Goal: Information Seeking & Learning: Learn about a topic

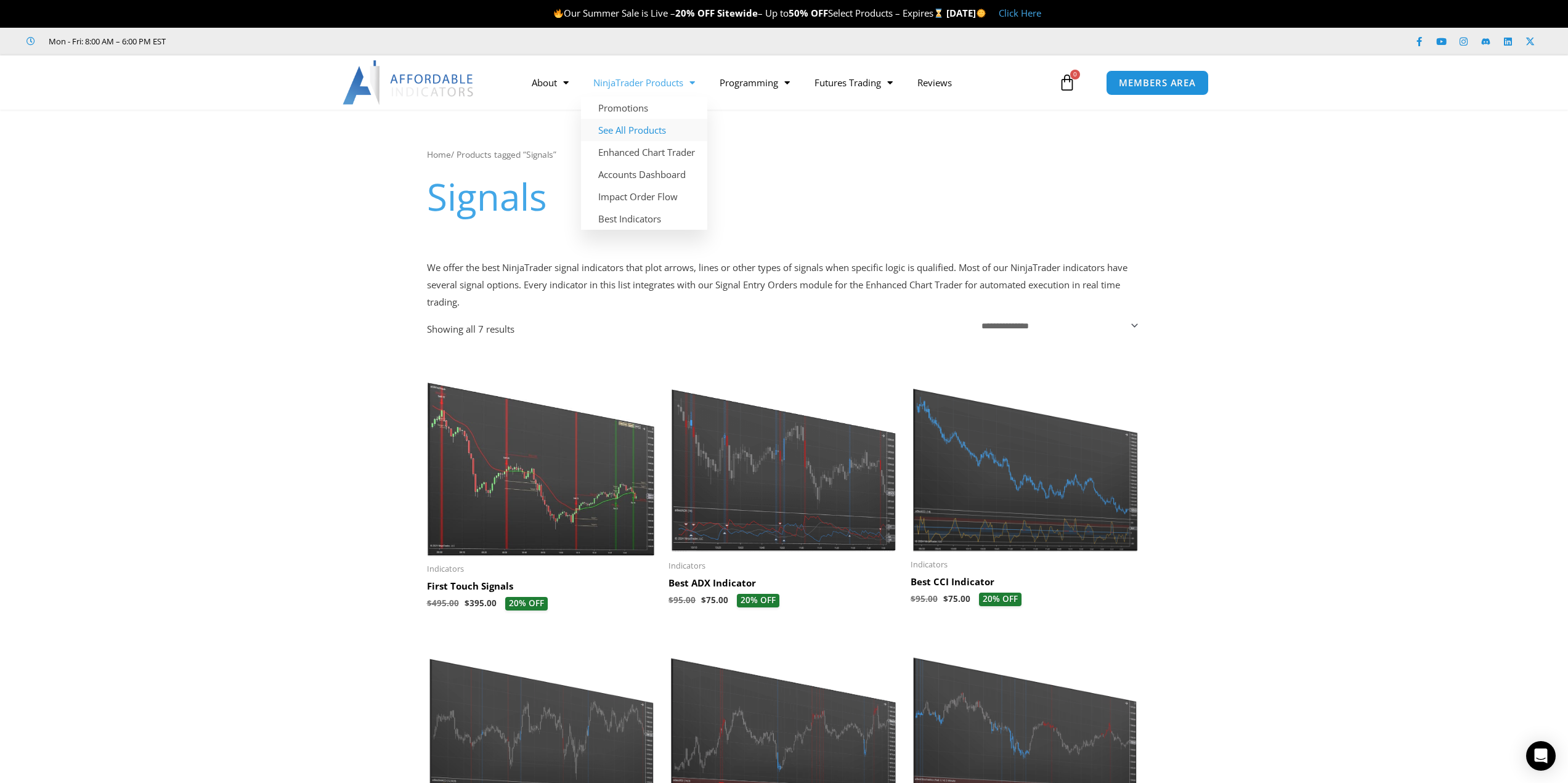
click at [630, 132] on link "See All Products" at bounding box center [644, 130] width 127 height 22
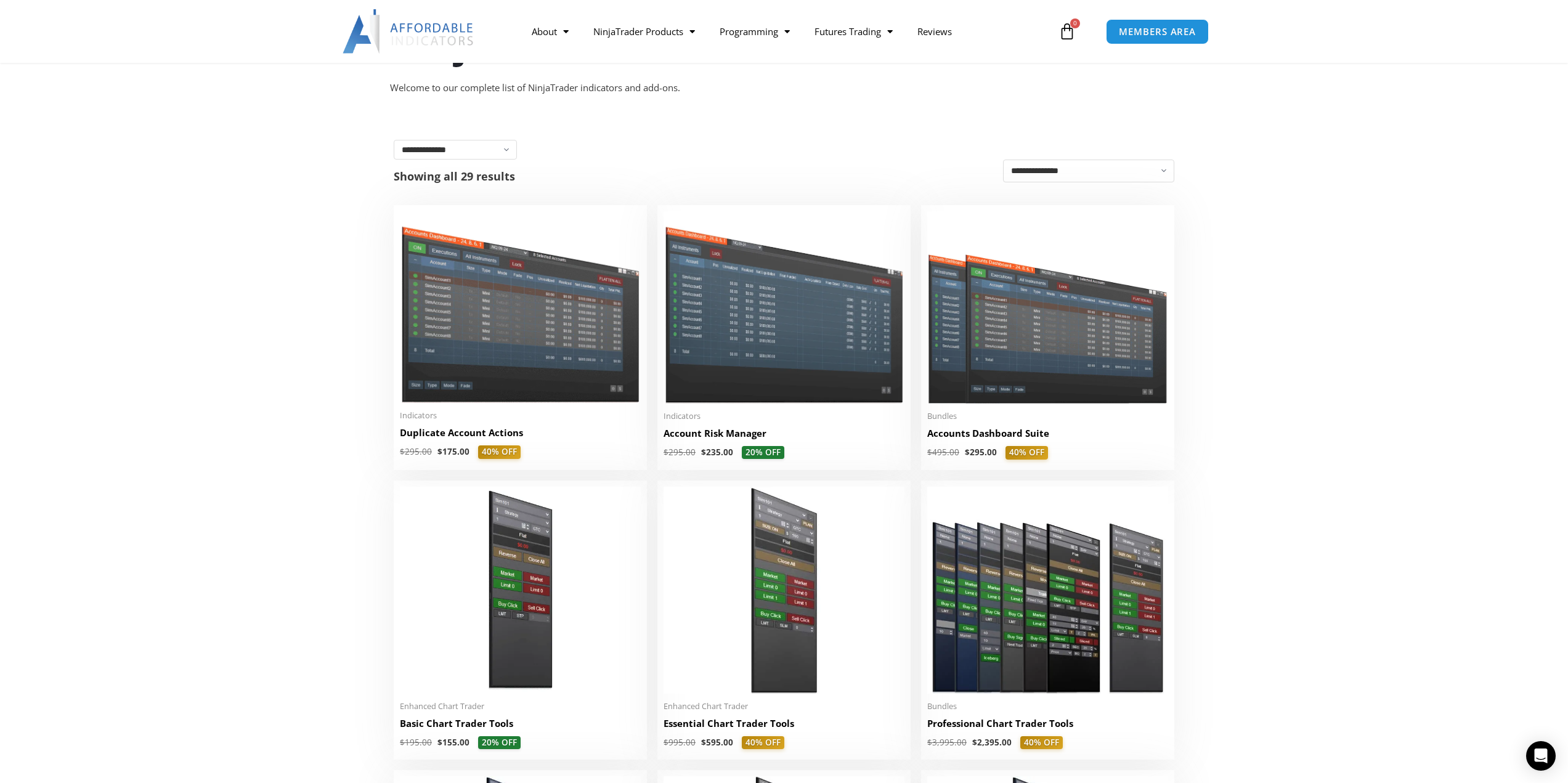
scroll to position [287, 0]
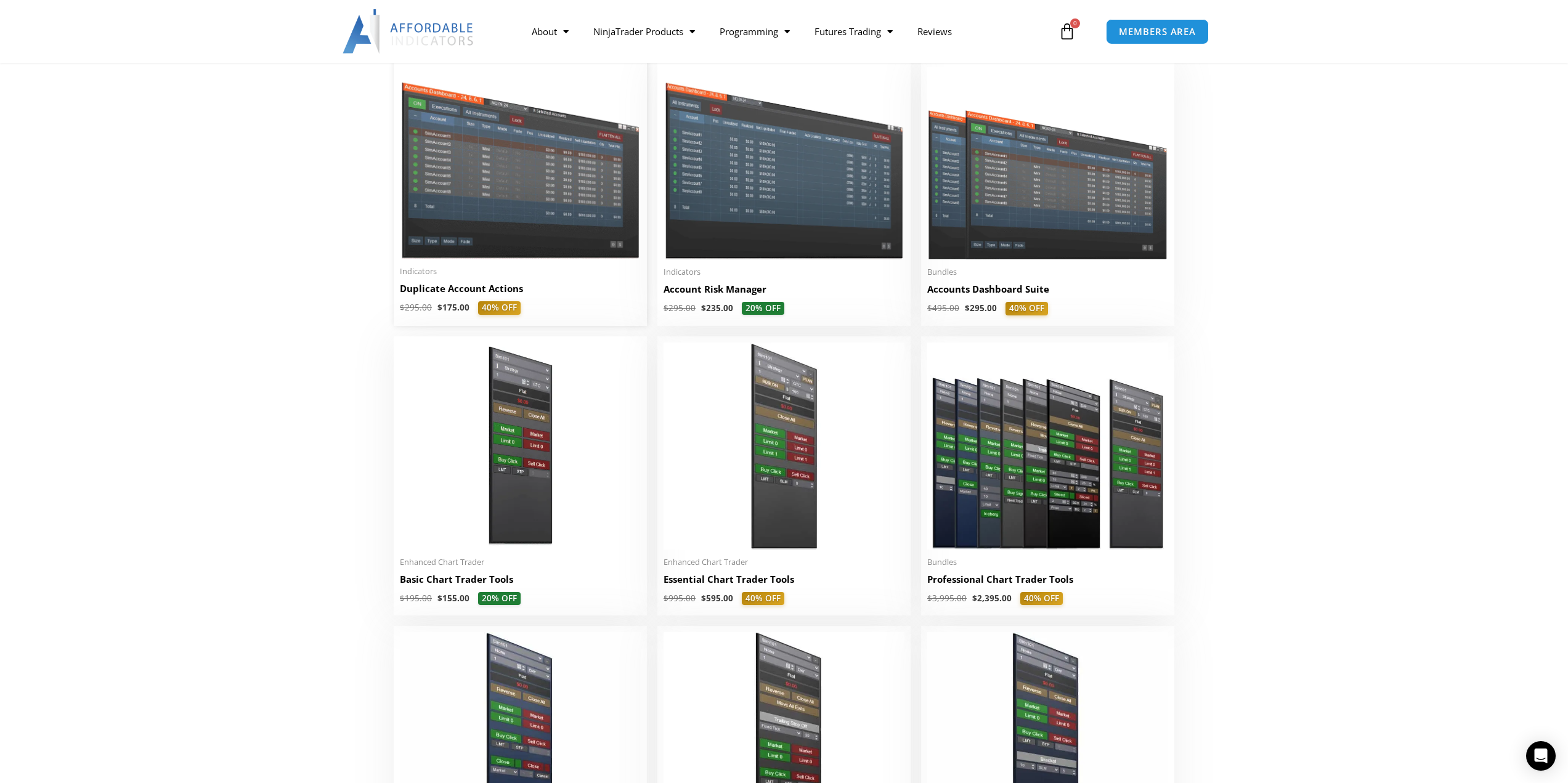
click at [454, 202] on img at bounding box center [520, 162] width 241 height 191
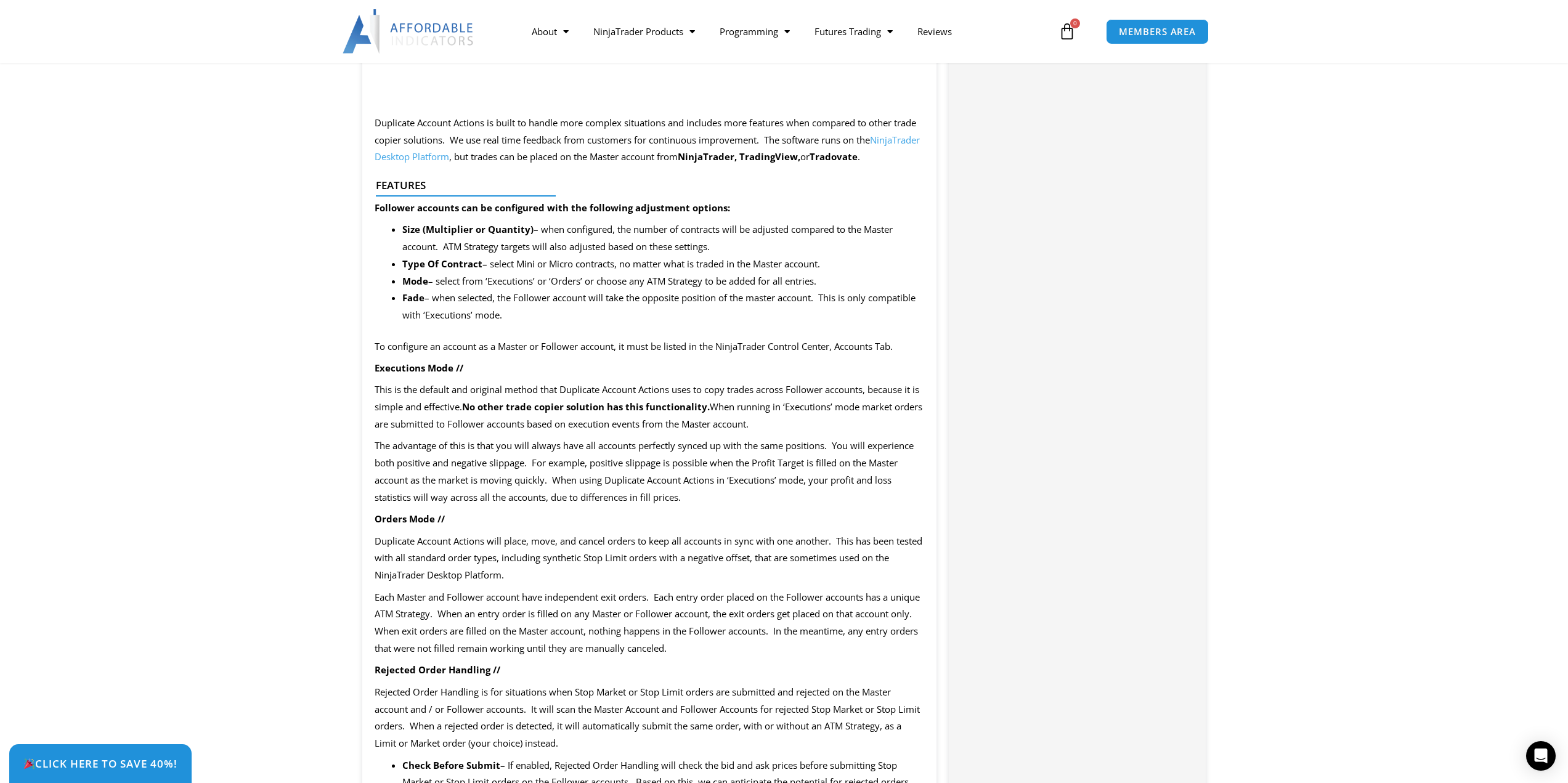
scroll to position [1293, 0]
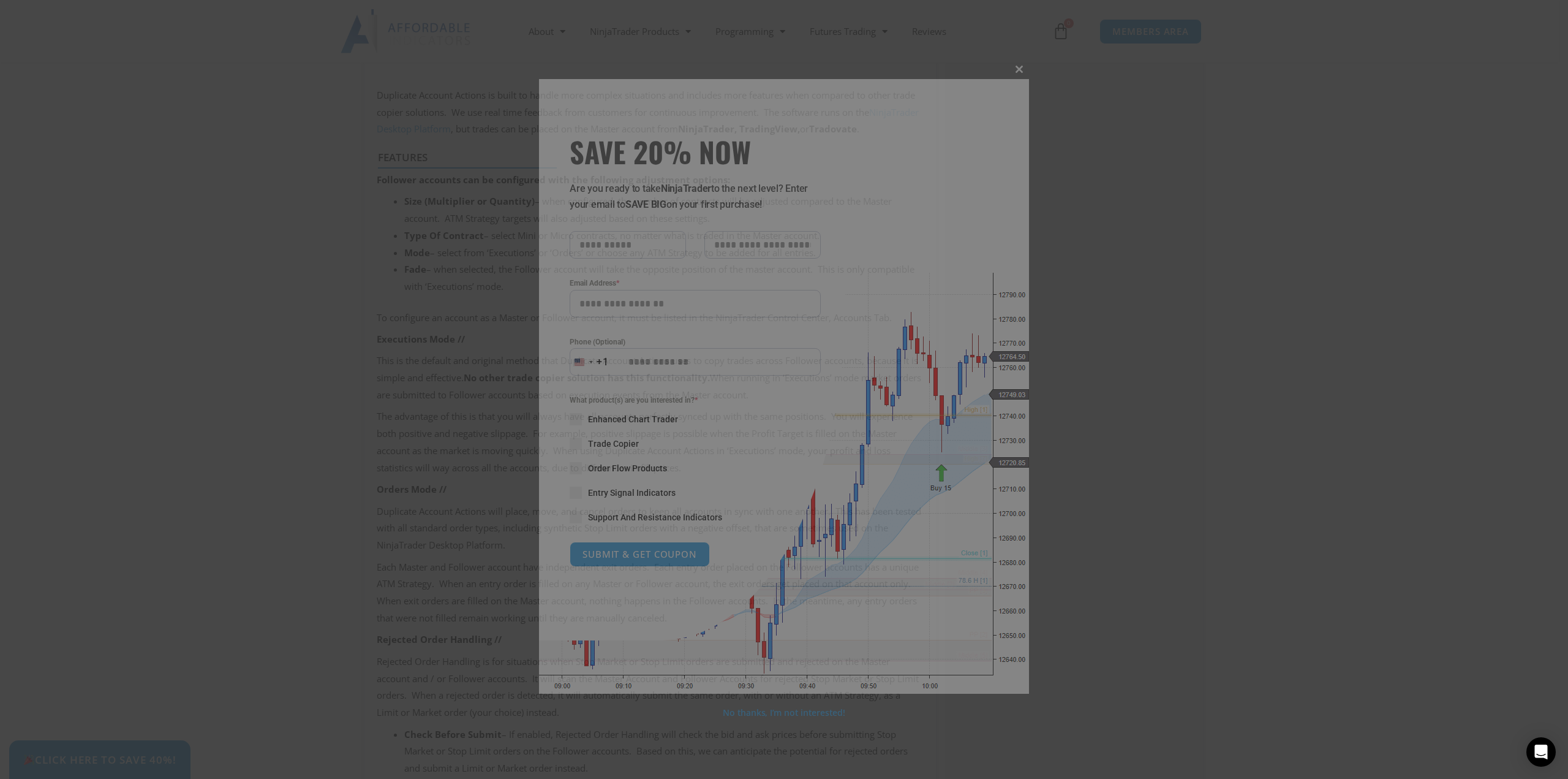
click at [1021, 65] on button "Close this module" at bounding box center [1019, 69] width 20 height 20
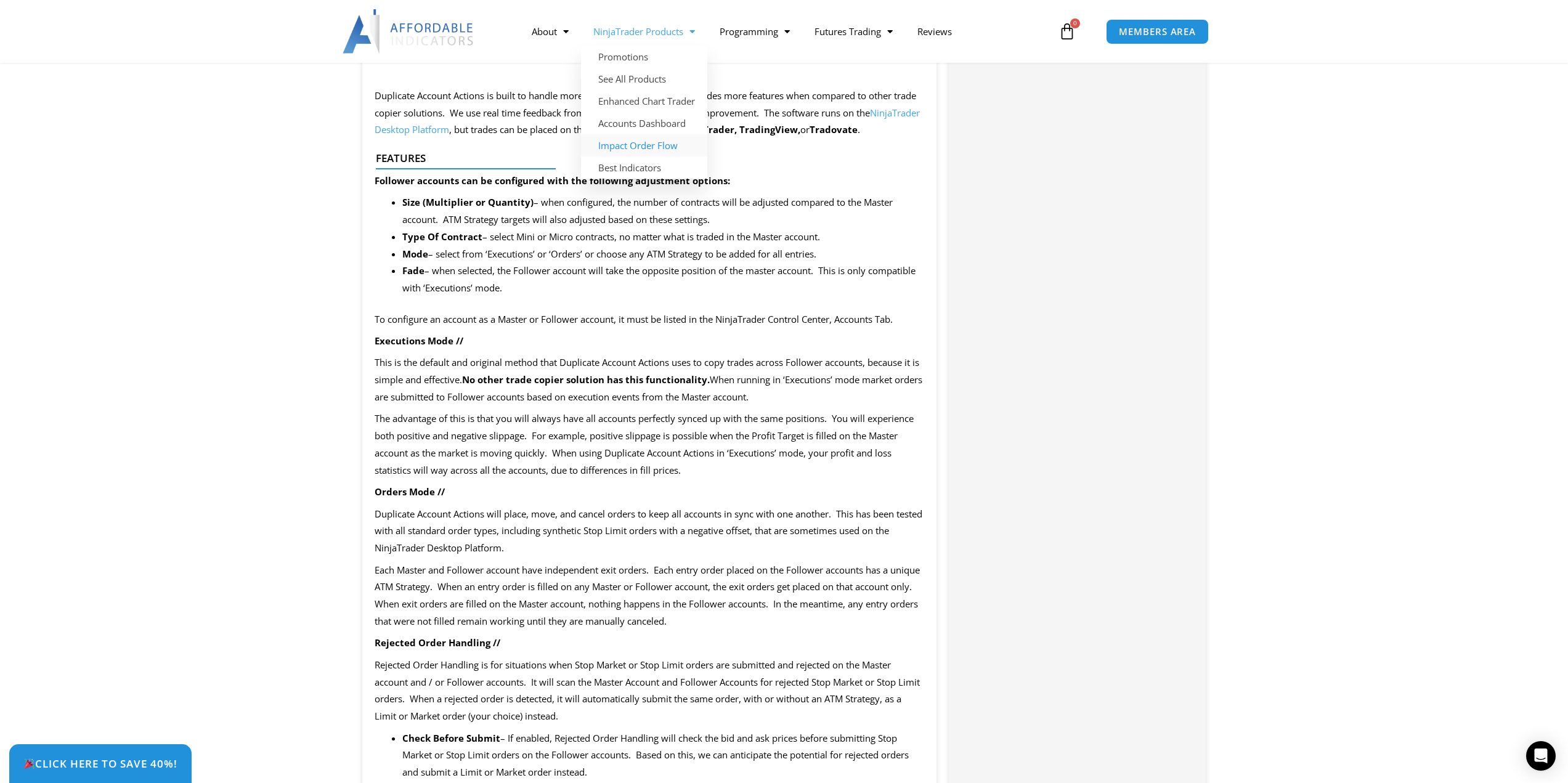
click at [617, 148] on link "Impact Order Flow" at bounding box center [644, 146] width 127 height 22
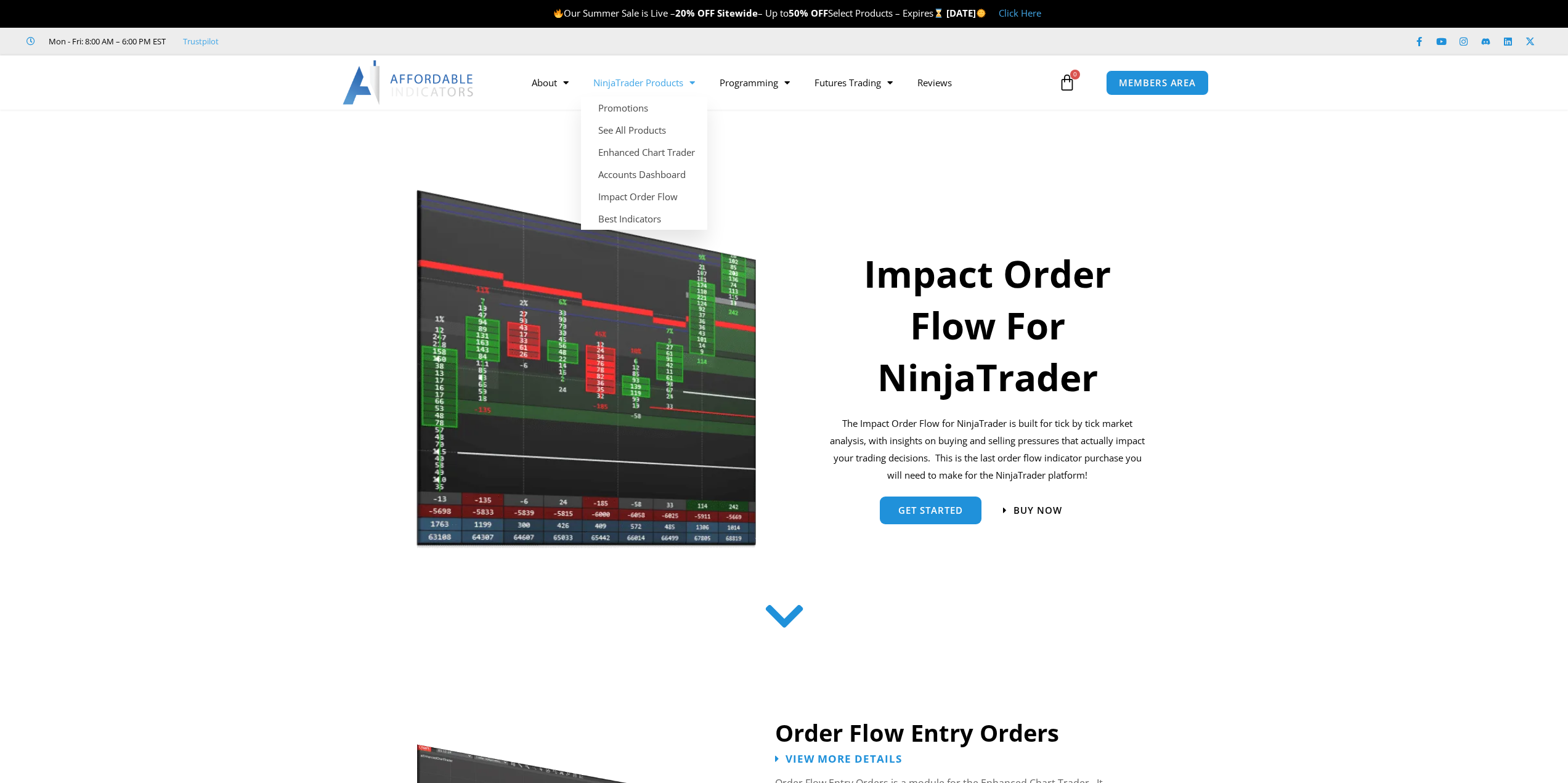
click at [625, 82] on link "NinjaTrader Products" at bounding box center [644, 82] width 127 height 28
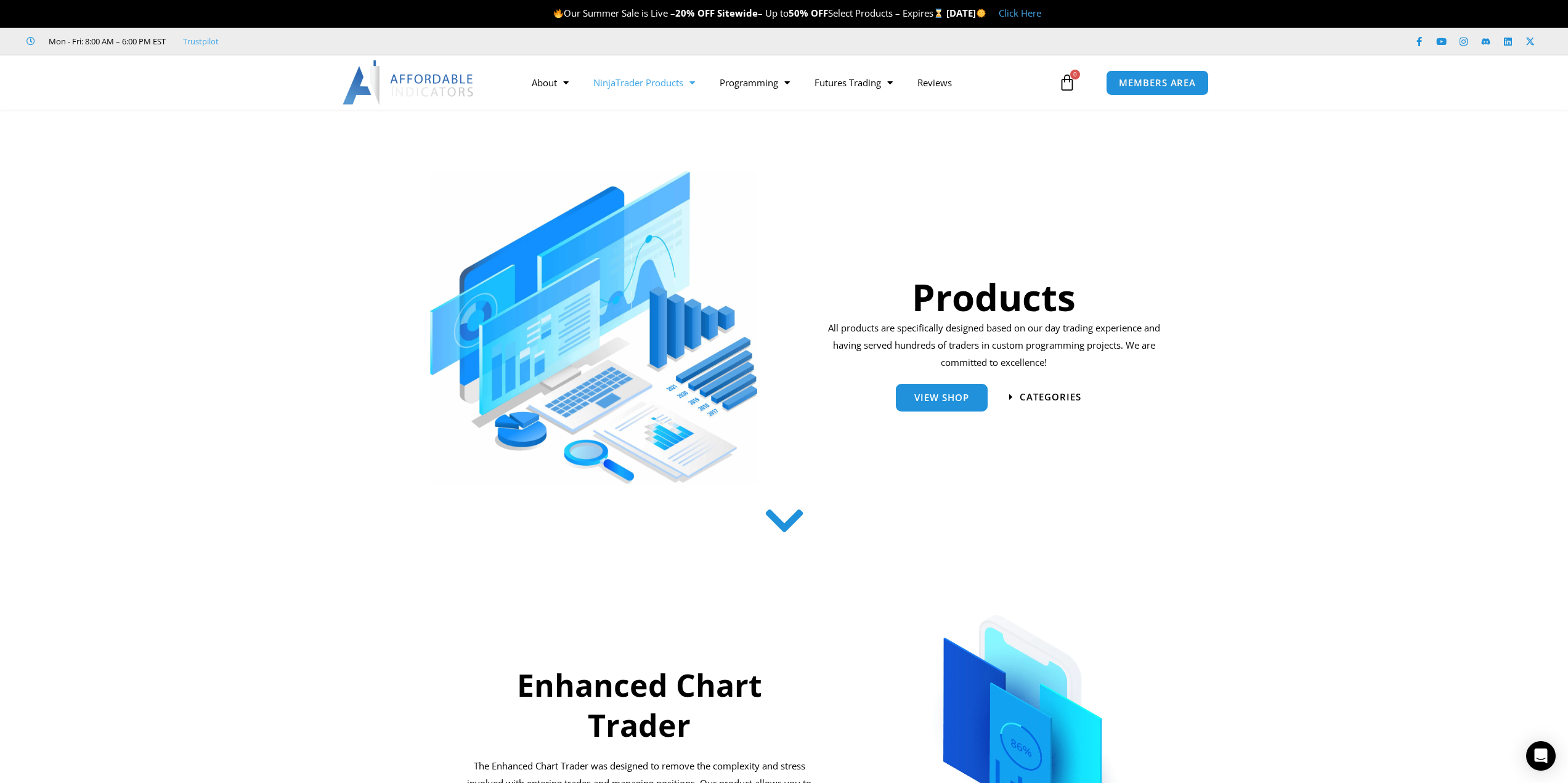
click at [625, 82] on link "NinjaTrader Products" at bounding box center [644, 82] width 127 height 28
click at [618, 149] on link "Enhanced Chart Trader" at bounding box center [644, 152] width 127 height 22
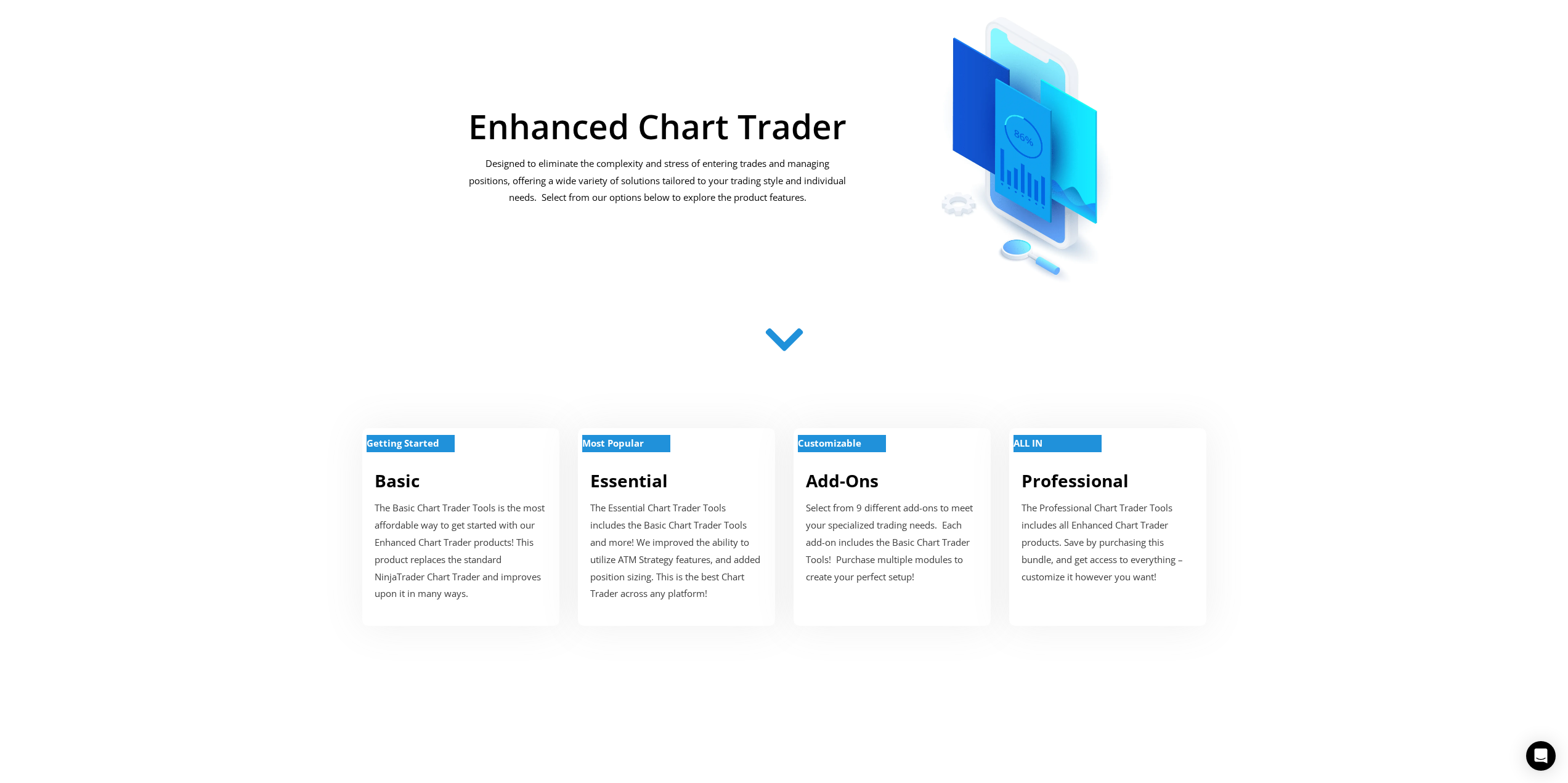
scroll to position [287, 0]
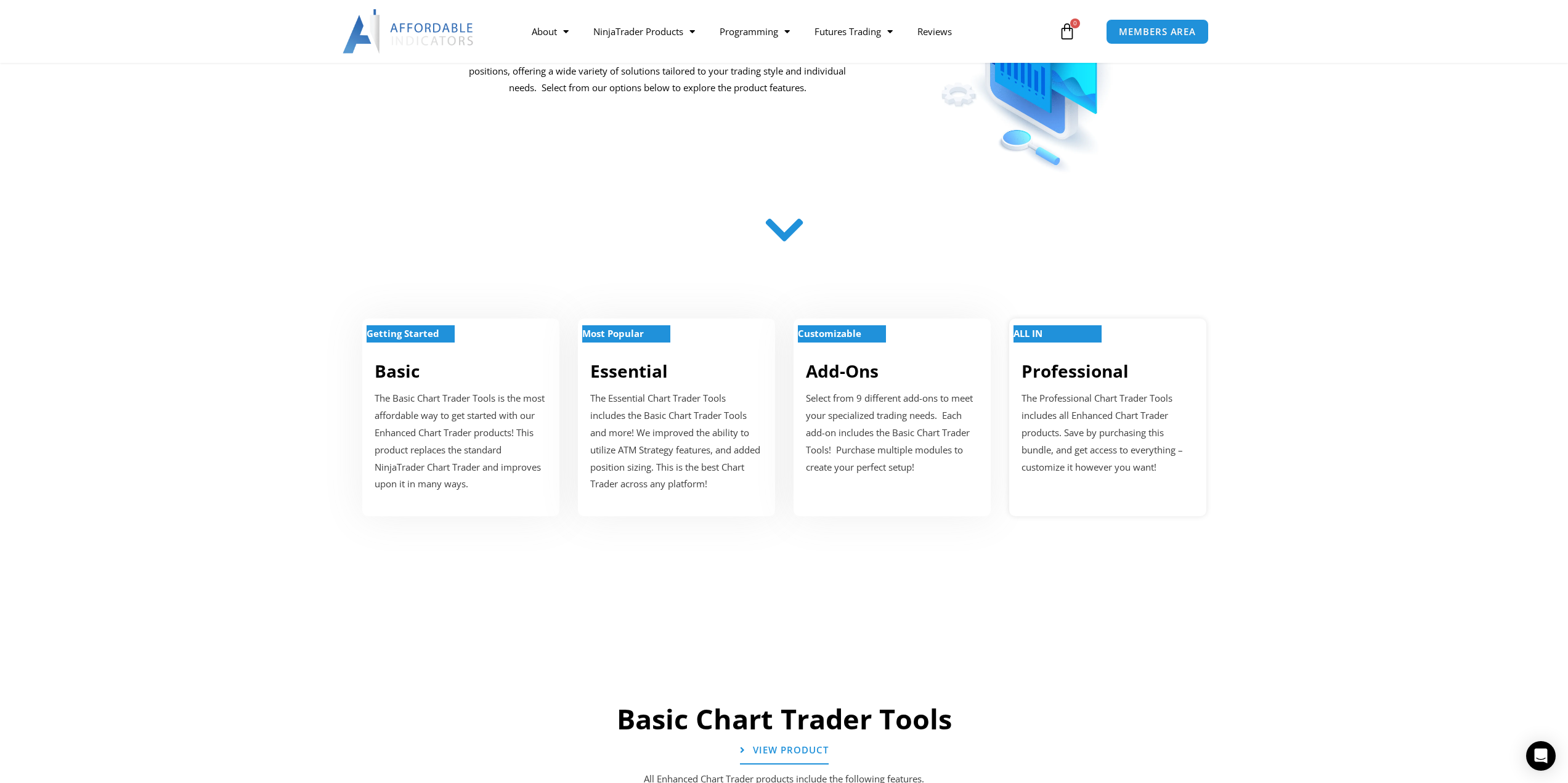
click at [1042, 338] on strong "ALL IN" at bounding box center [1028, 333] width 29 height 12
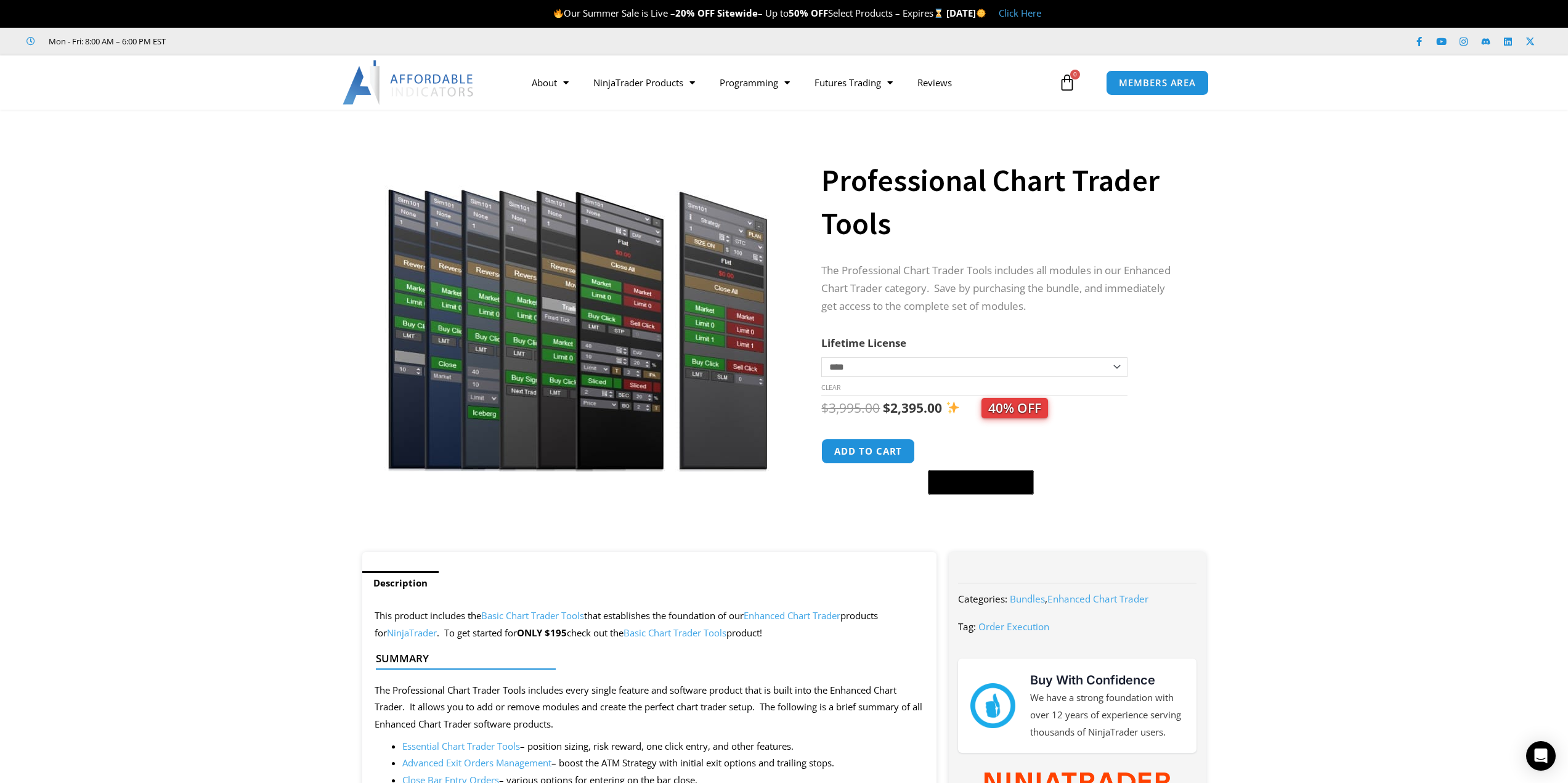
click at [546, 374] on img at bounding box center [577, 301] width 396 height 341
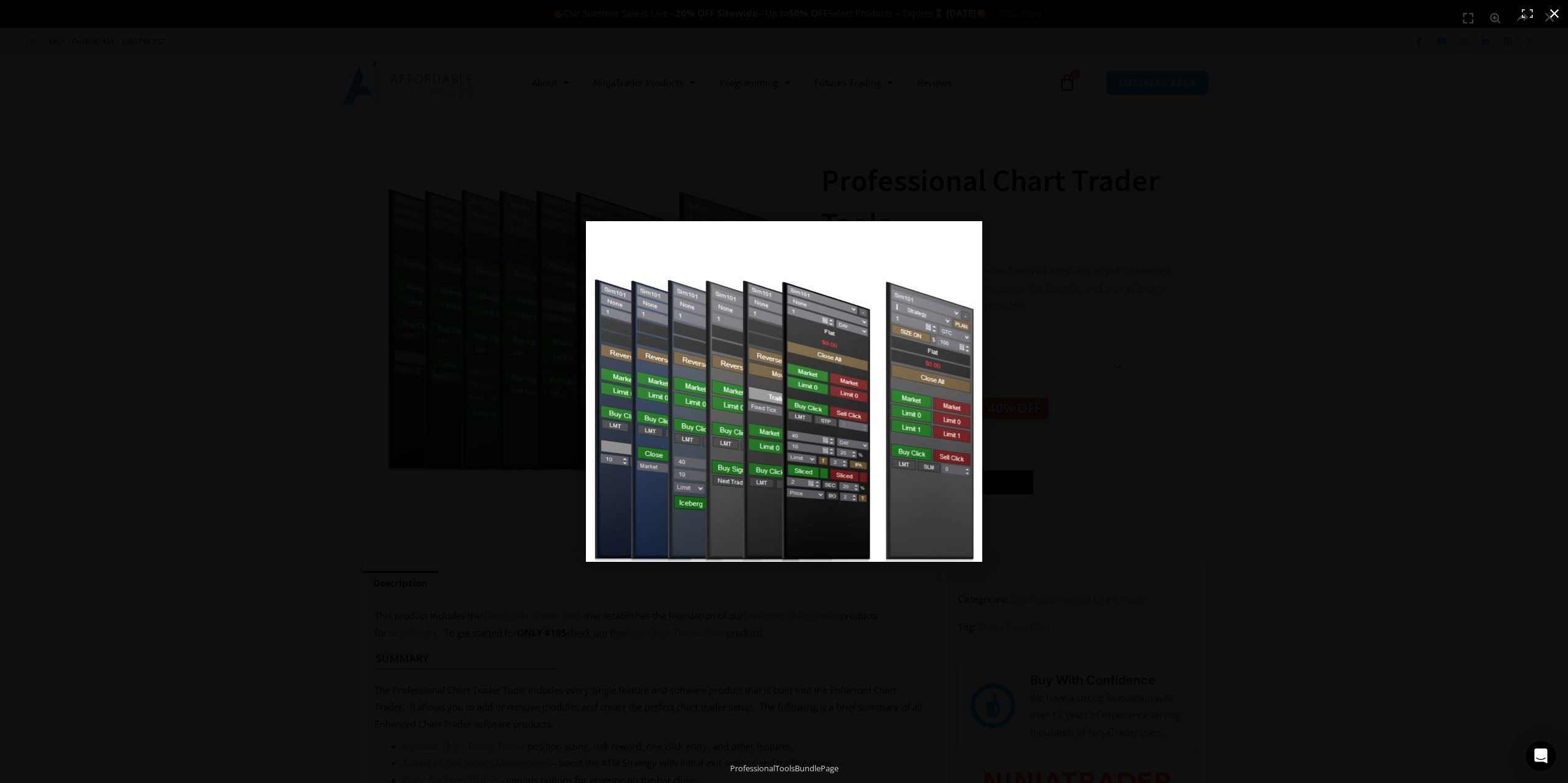
click at [210, 338] on div at bounding box center [784, 392] width 1568 height 783
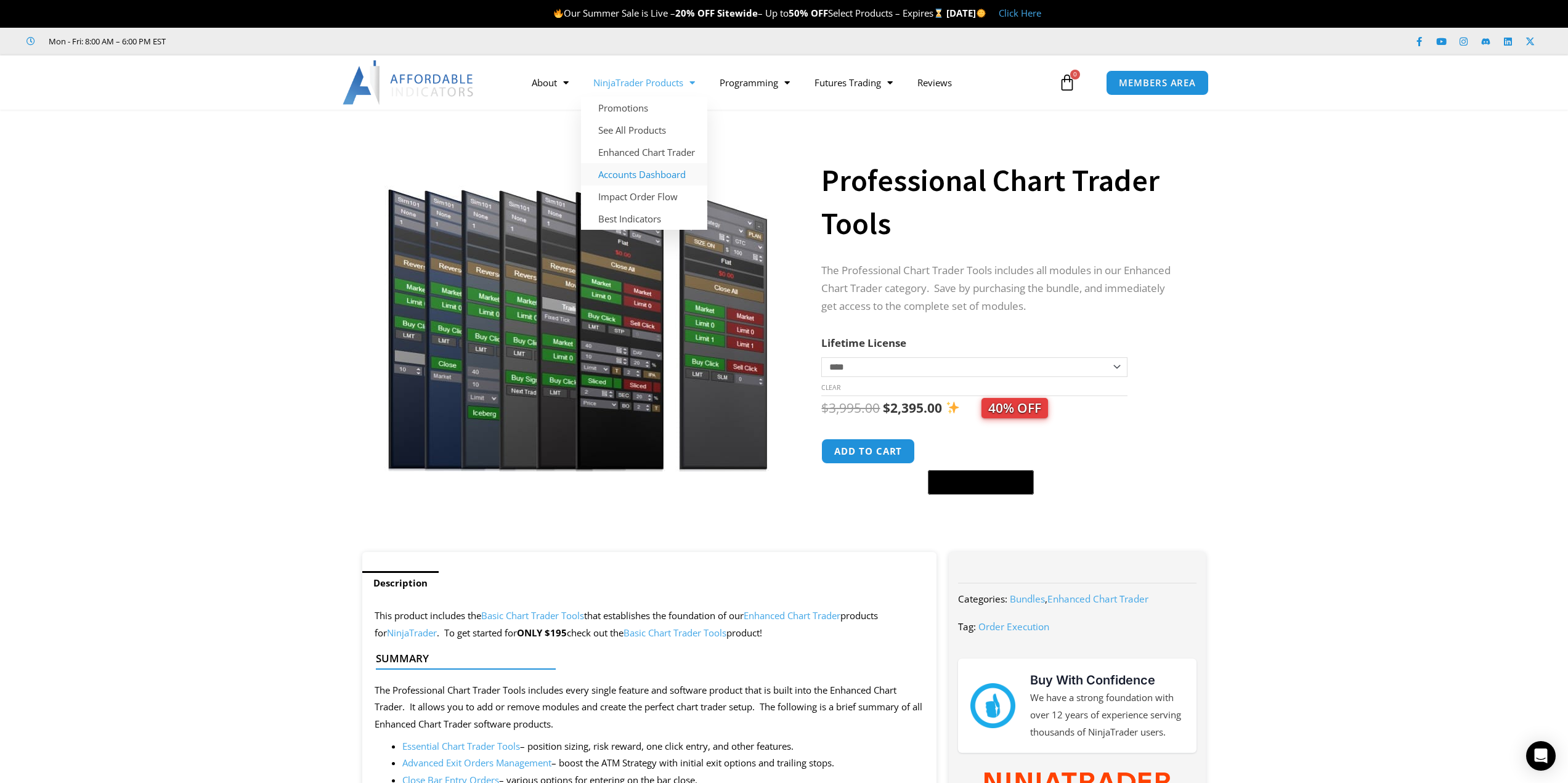
click at [614, 173] on link "Accounts Dashboard" at bounding box center [644, 174] width 127 height 22
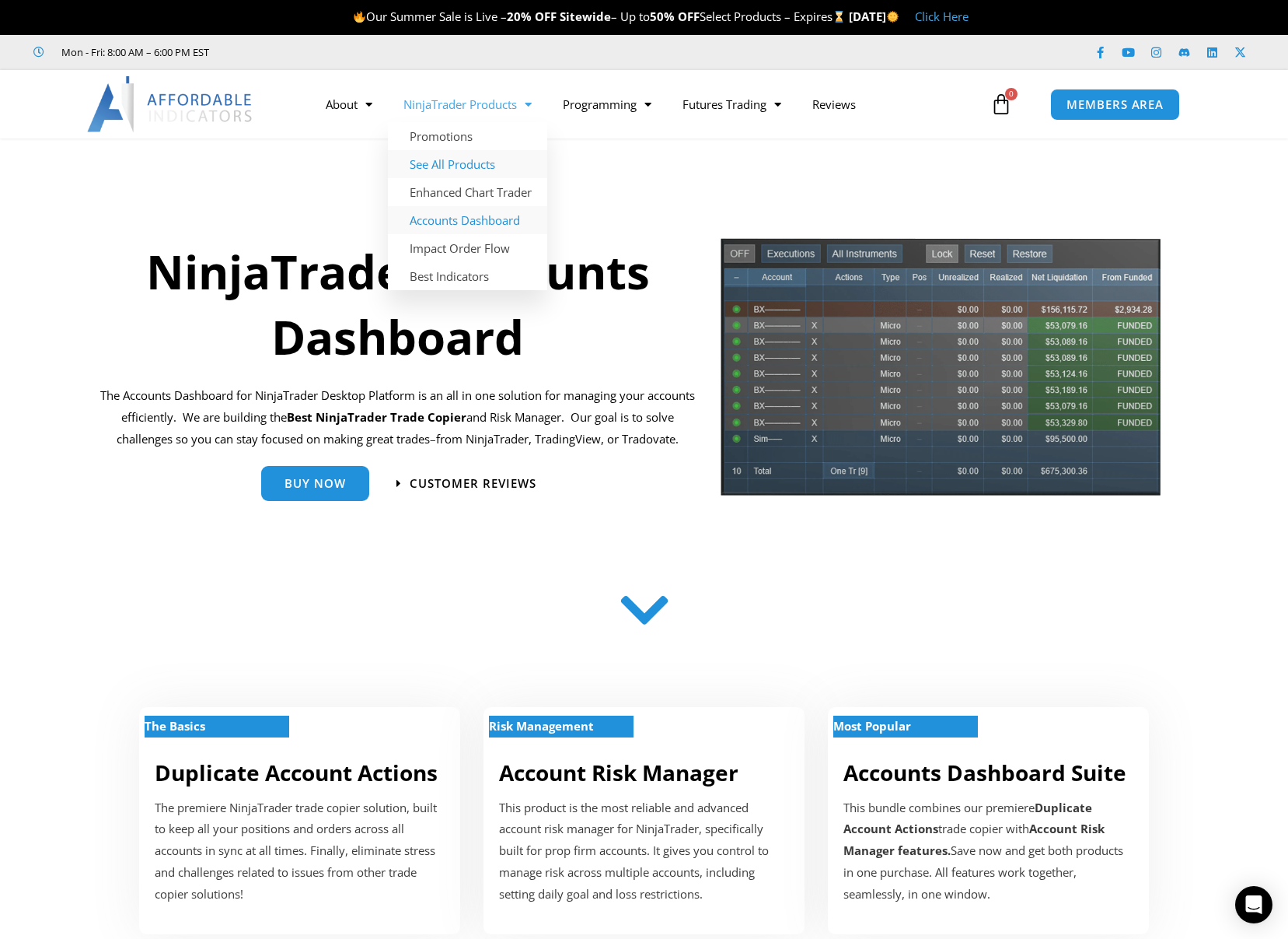
click at [437, 167] on link "See All Products" at bounding box center [468, 164] width 160 height 28
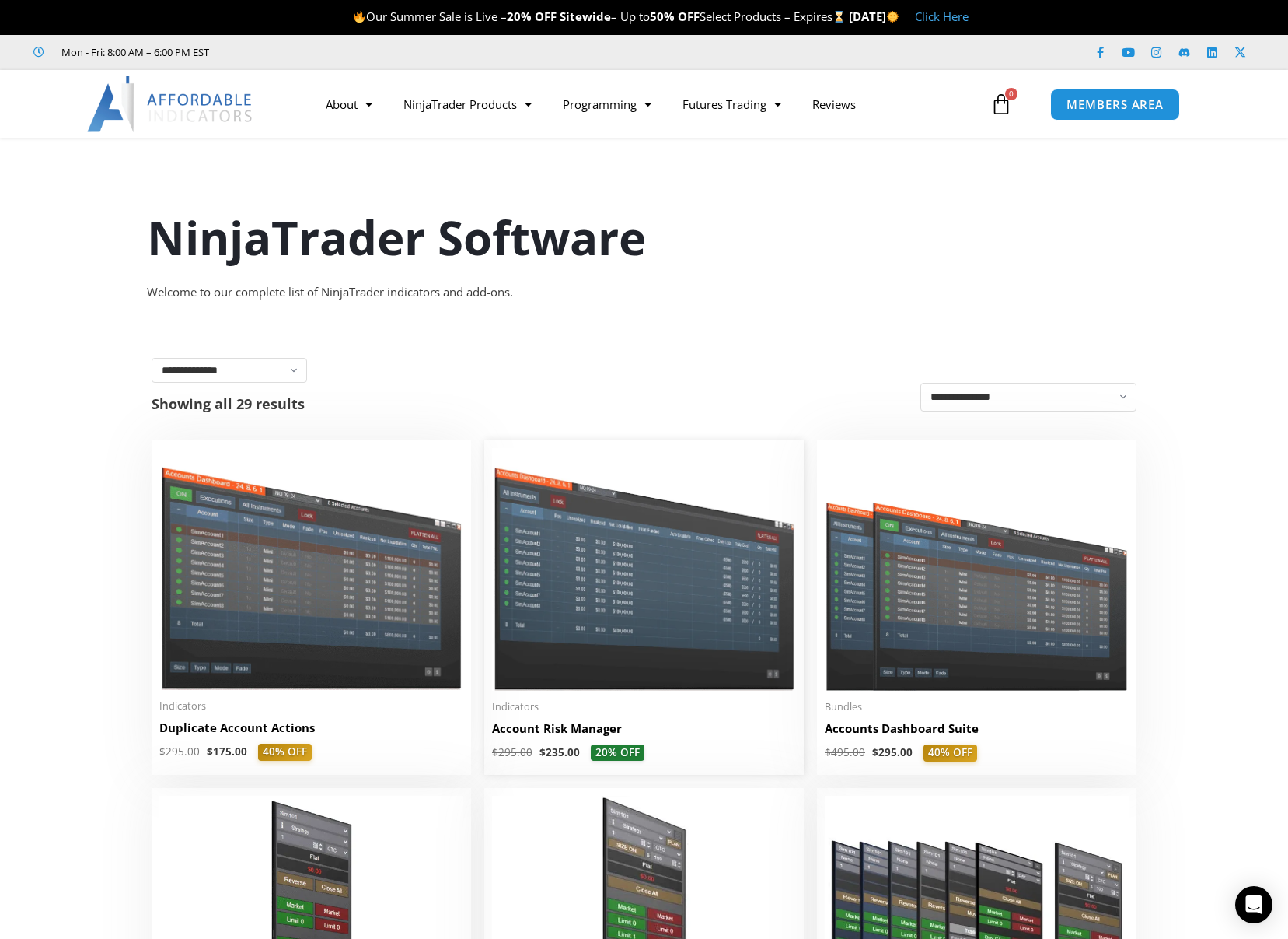
click at [572, 563] on img at bounding box center [644, 568] width 304 height 242
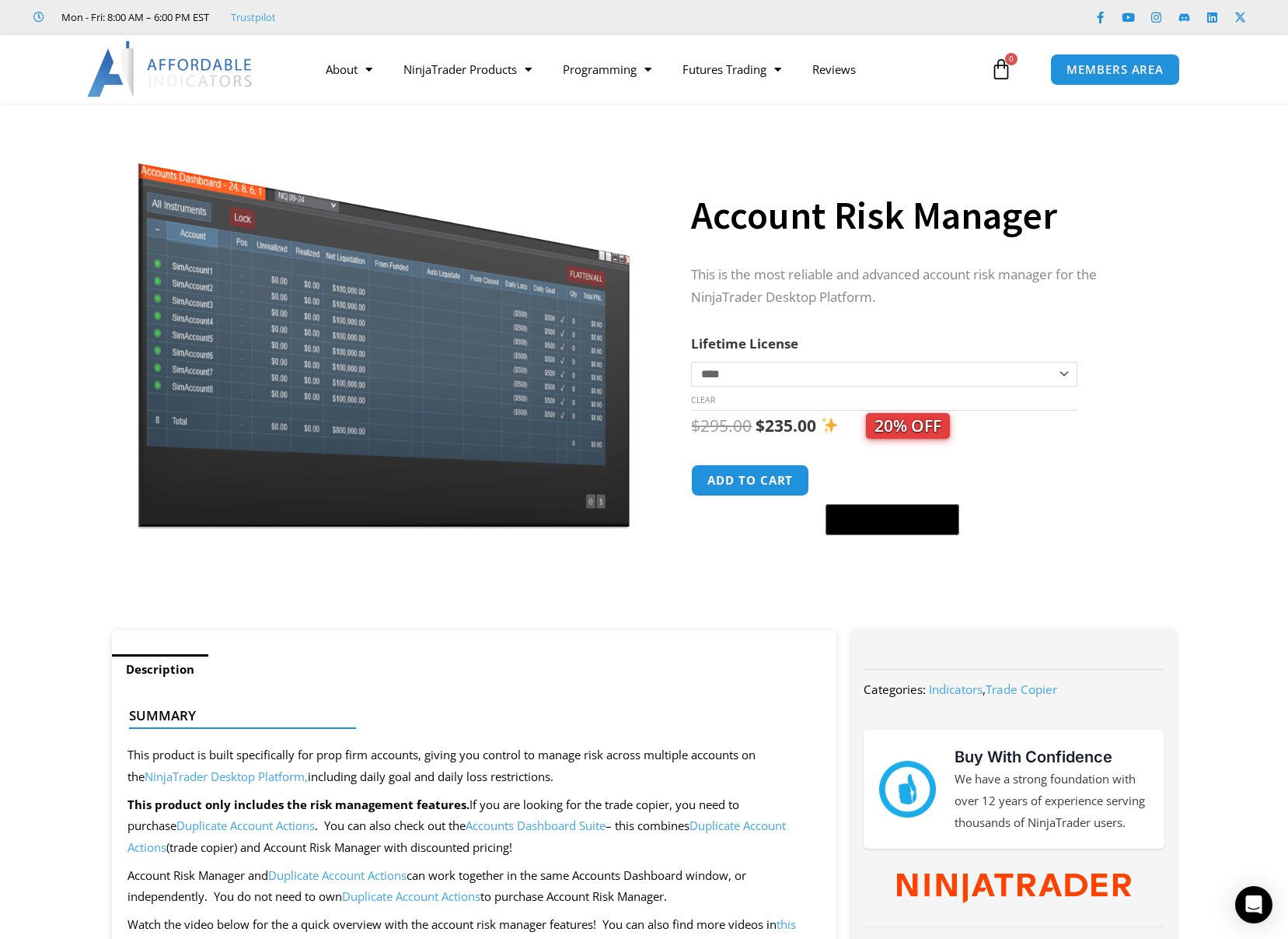
click at [337, 311] on img at bounding box center [384, 329] width 500 height 398
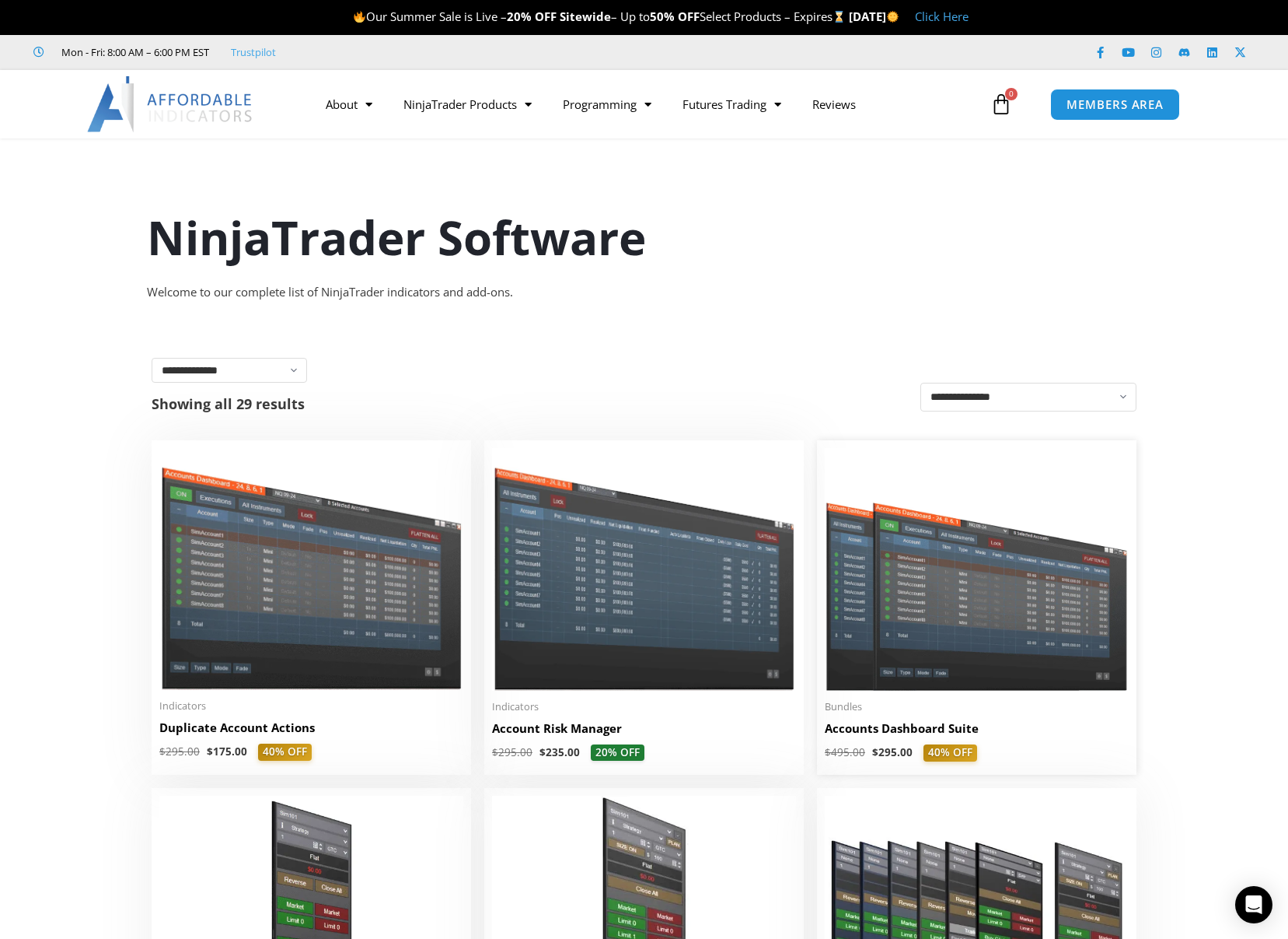
click at [914, 622] on img at bounding box center [977, 569] width 304 height 243
